Goal: Communication & Community: Ask a question

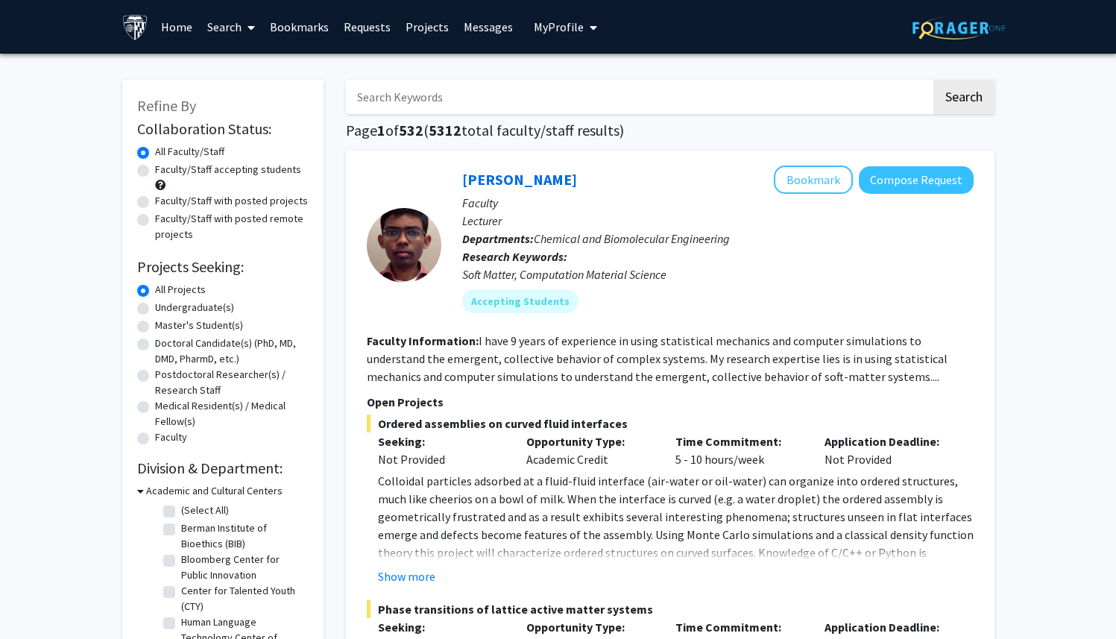
click at [155, 168] on label "Faculty/Staff accepting students" at bounding box center [228, 170] width 146 height 16
click at [155, 168] on input "Faculty/Staff accepting students" at bounding box center [160, 167] width 10 height 10
radio input "true"
click at [407, 101] on input "Search Keywords" at bounding box center [638, 97] width 585 height 34
type input "antimicrobial"
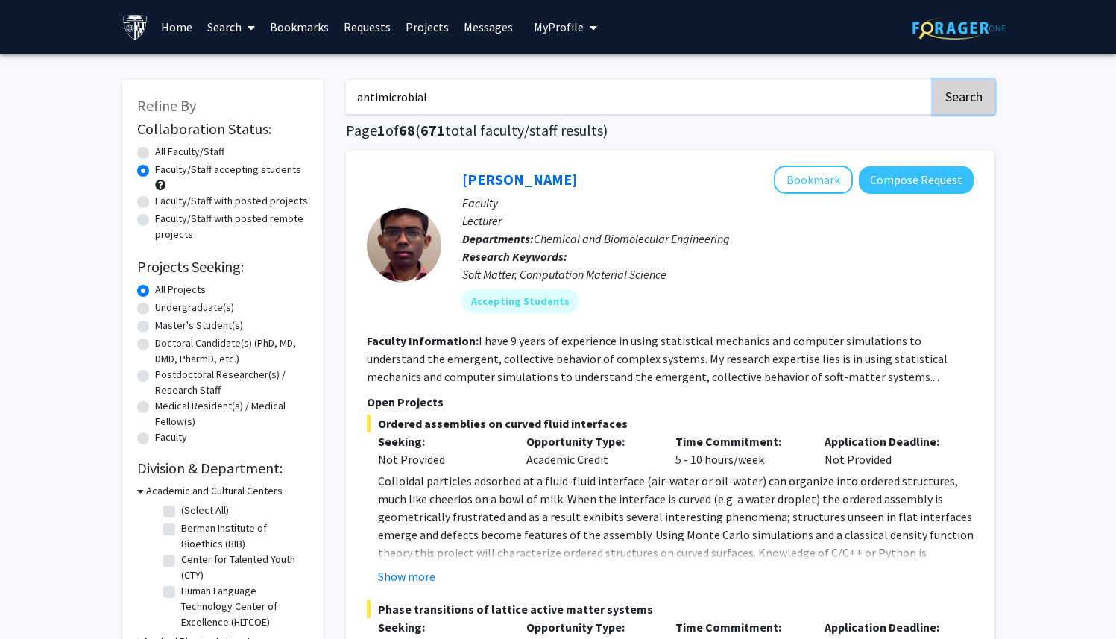
click at [988, 88] on button "Search" at bounding box center [964, 97] width 61 height 34
radio input "true"
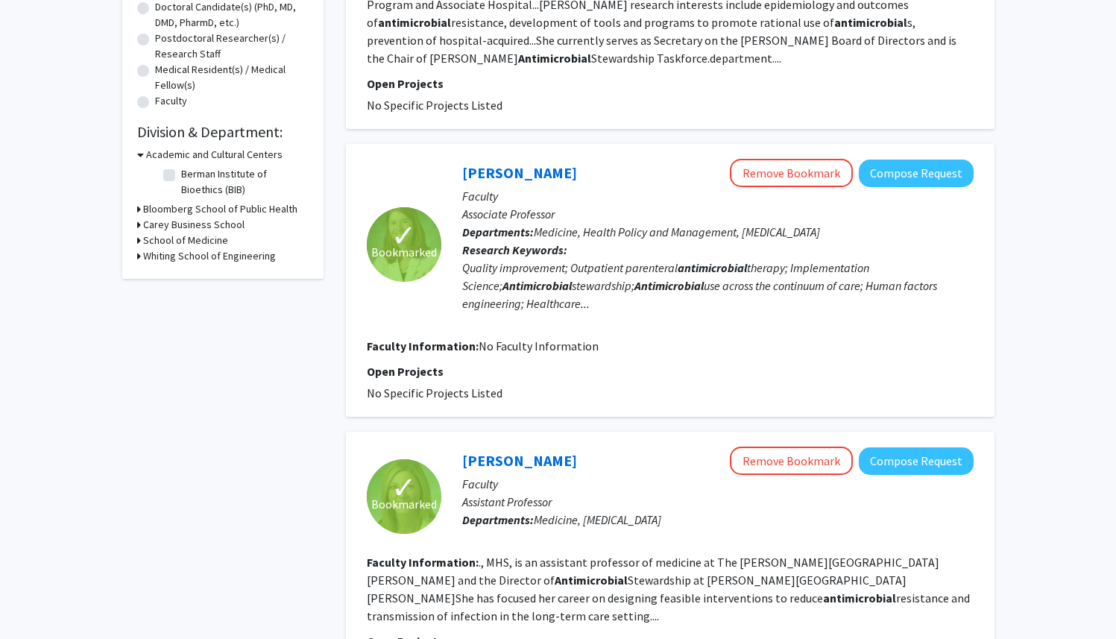
scroll to position [343, 0]
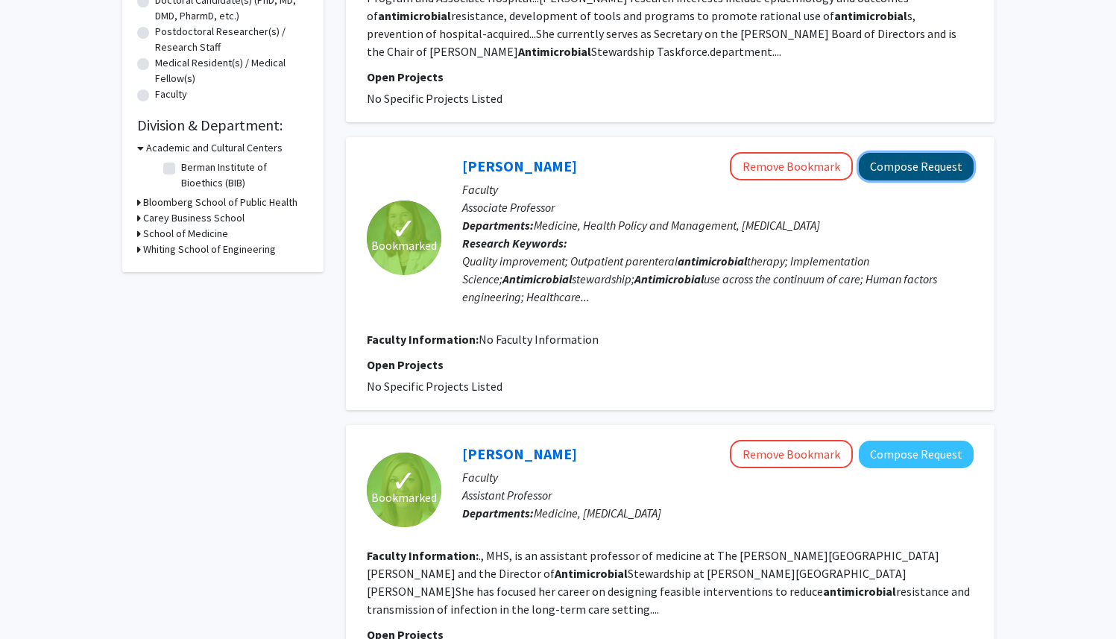
click at [924, 153] on button "Compose Request" at bounding box center [916, 167] width 115 height 28
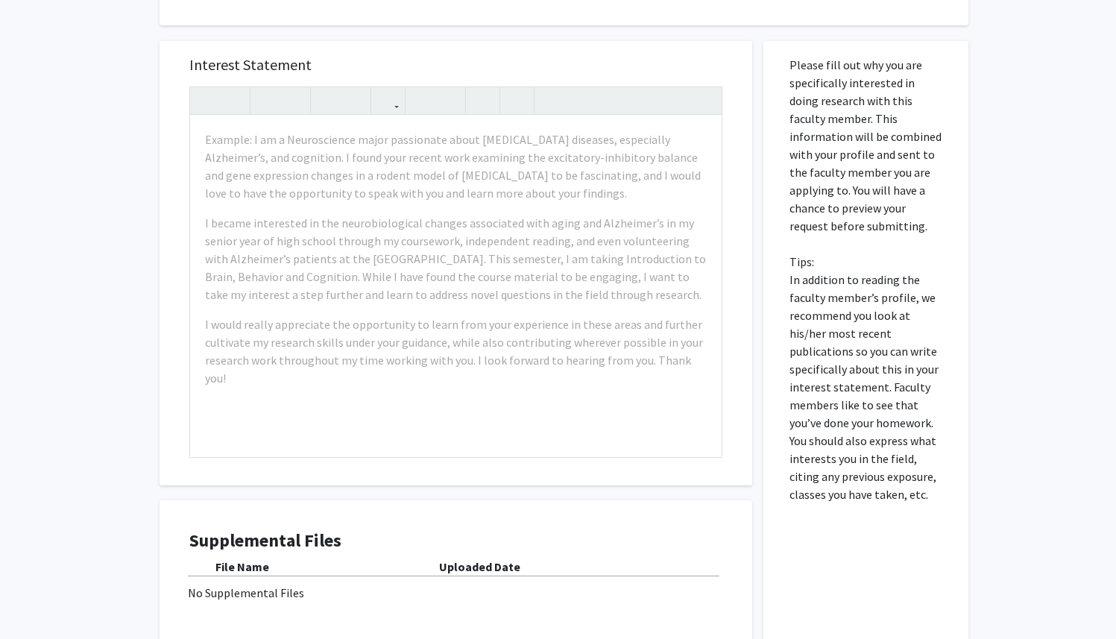
scroll to position [399, 0]
click at [239, 187] on div "Example: I am a Neuroscience major passionate about [MEDICAL_DATA] diseases, es…" at bounding box center [456, 286] width 532 height 342
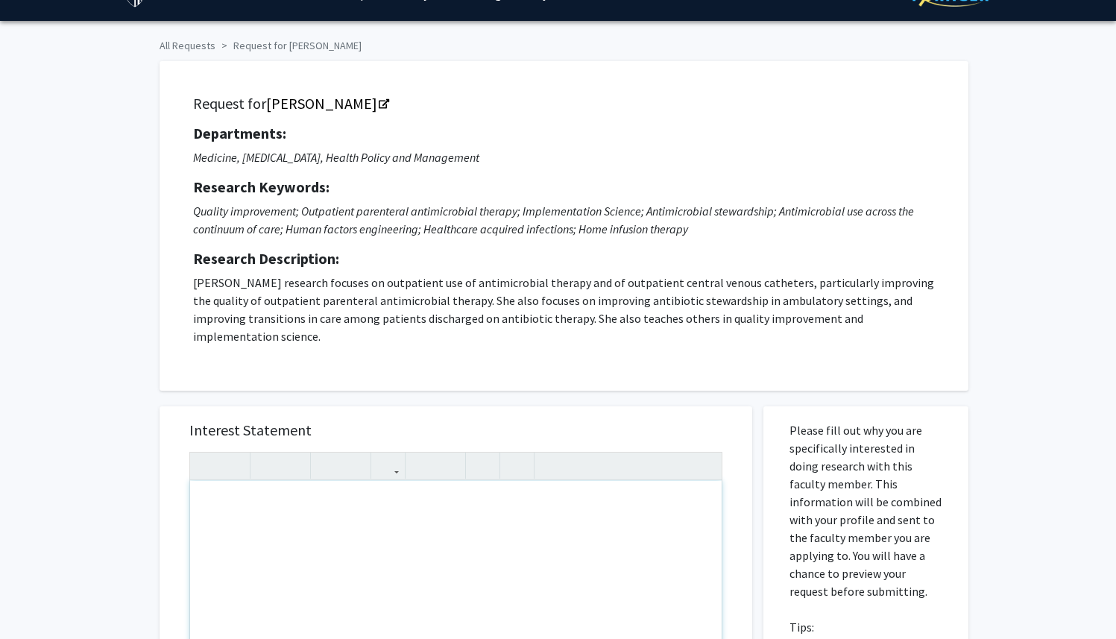
scroll to position [0, 0]
